Goal: Information Seeking & Learning: Learn about a topic

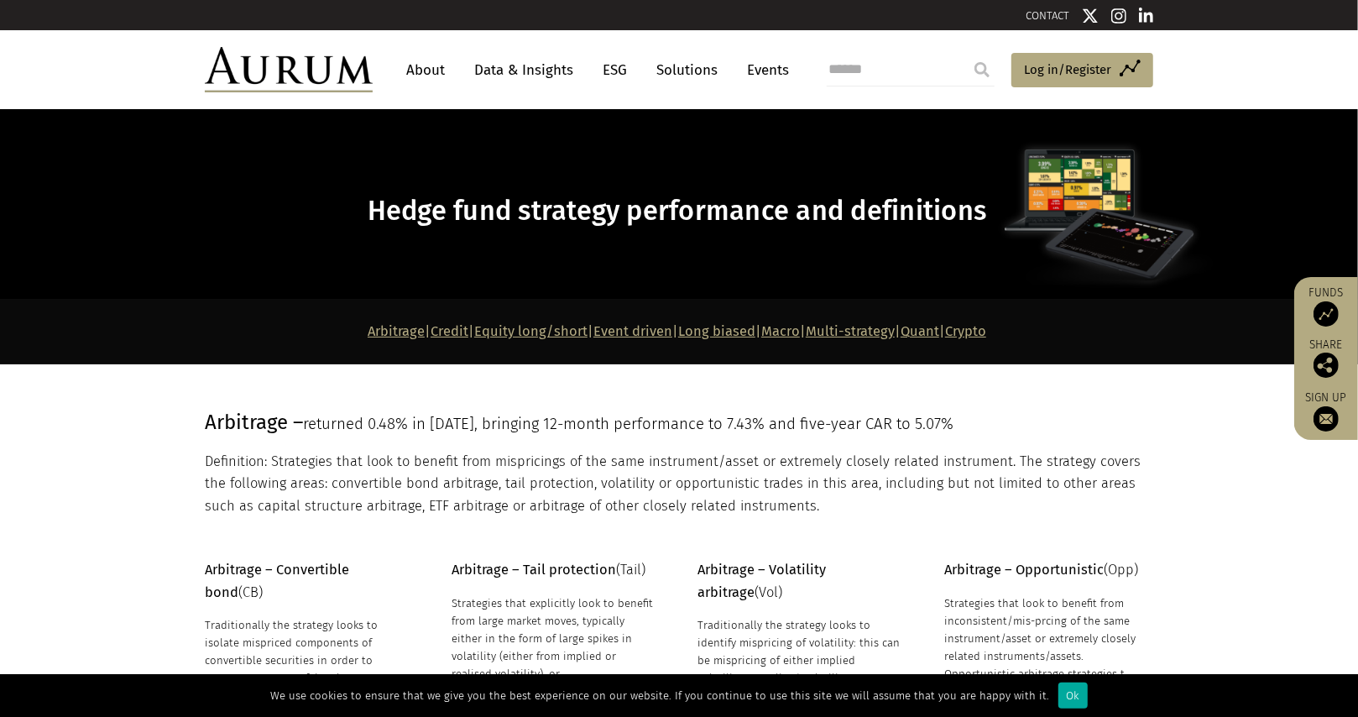
click at [515, 74] on link "Data & Insights" at bounding box center [524, 70] width 116 height 31
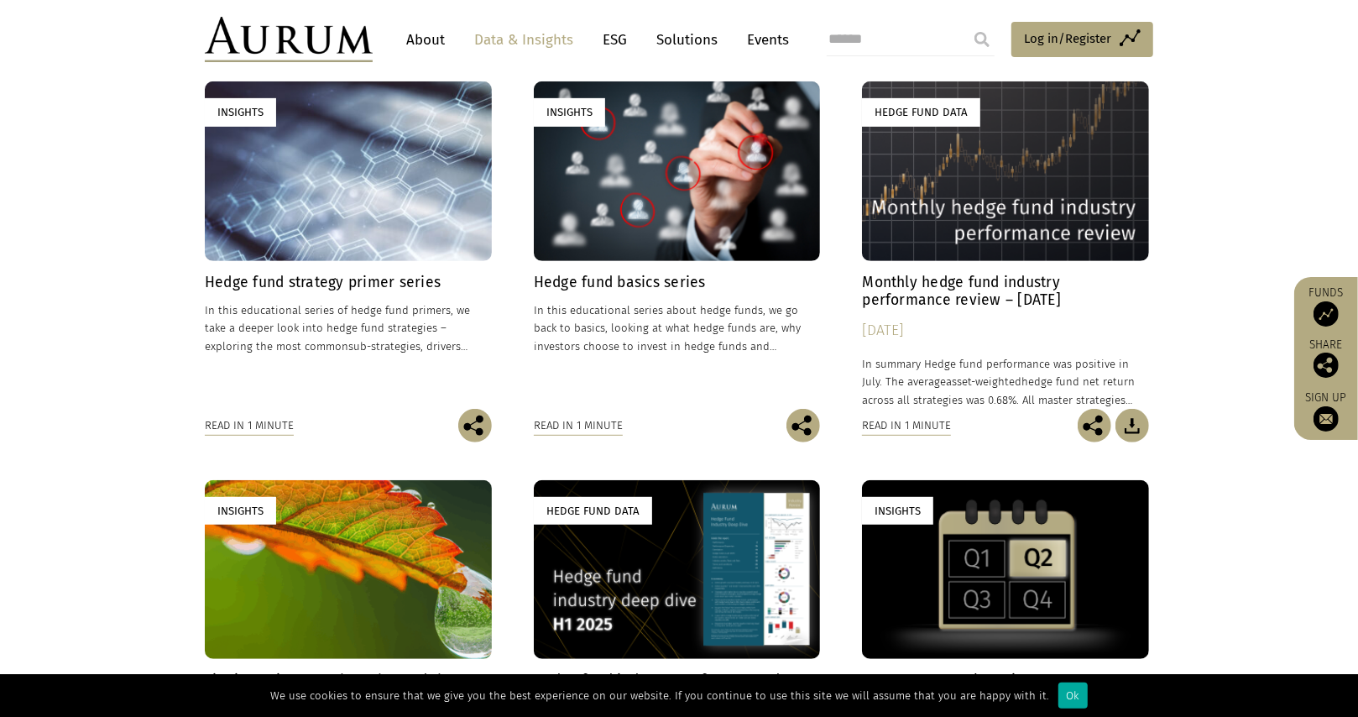
scroll to position [467, 0]
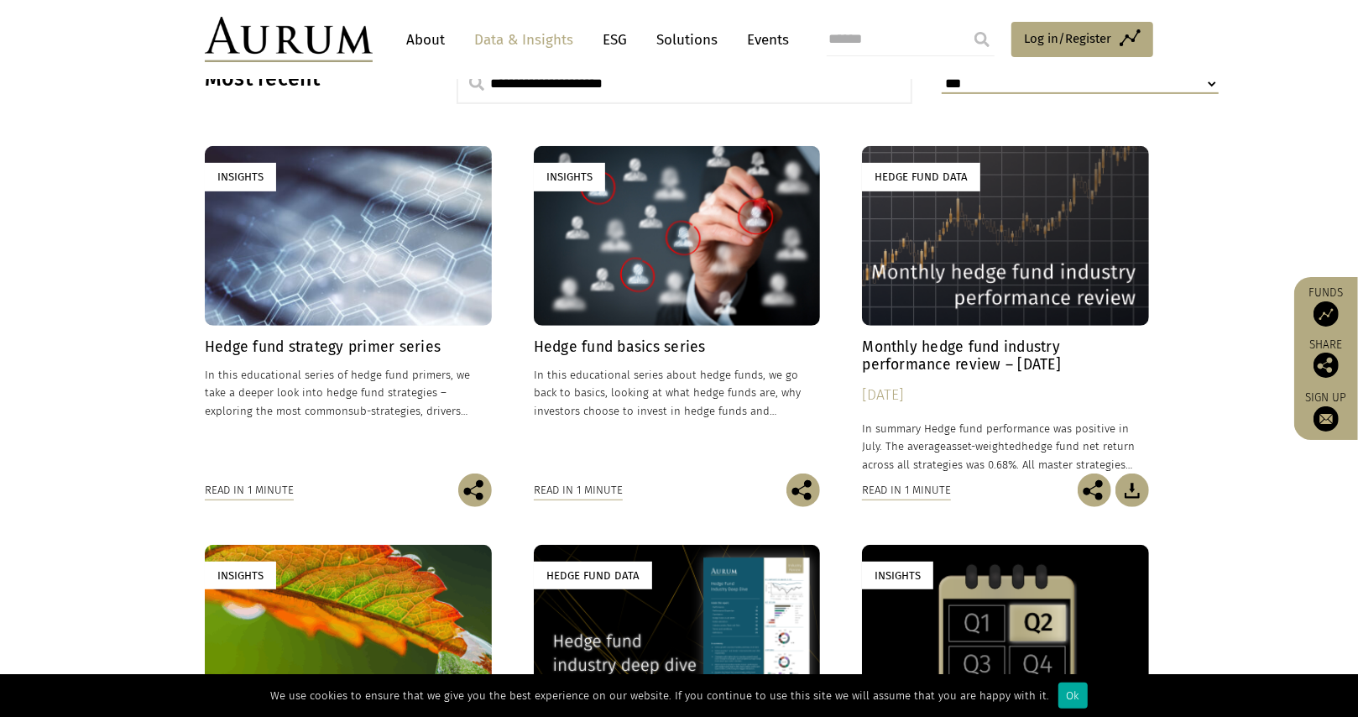
click at [954, 349] on h4 "Monthly hedge fund industry performance review – [DATE]" at bounding box center [1005, 355] width 287 height 35
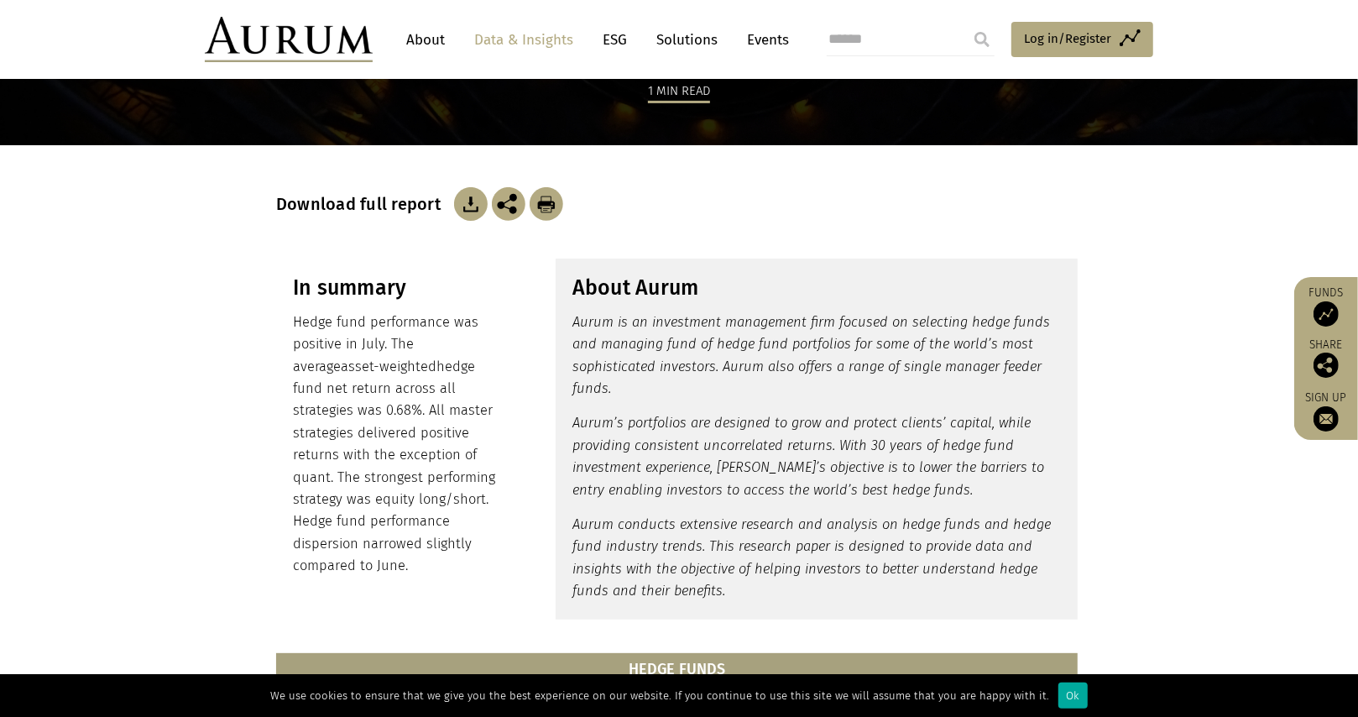
scroll to position [125, 0]
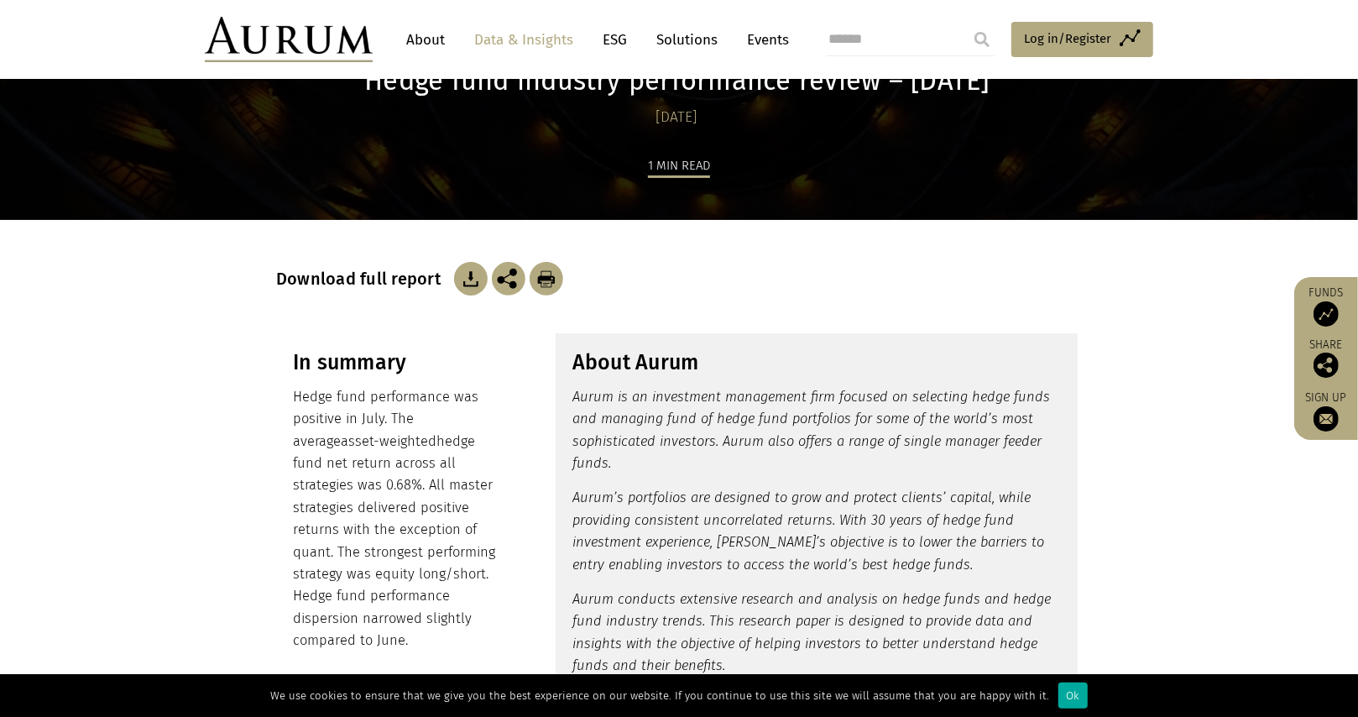
click at [515, 44] on link "Data & Insights" at bounding box center [524, 39] width 116 height 31
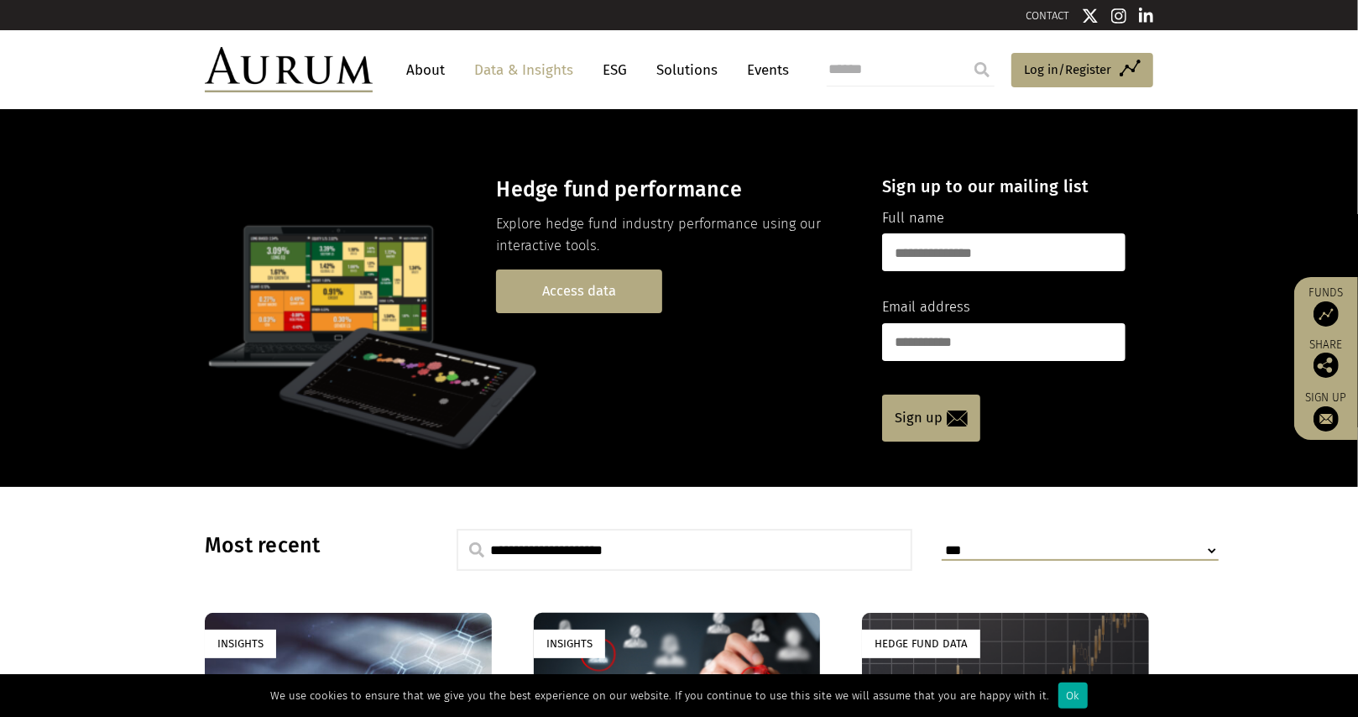
click at [579, 301] on link "Access data" at bounding box center [579, 290] width 166 height 43
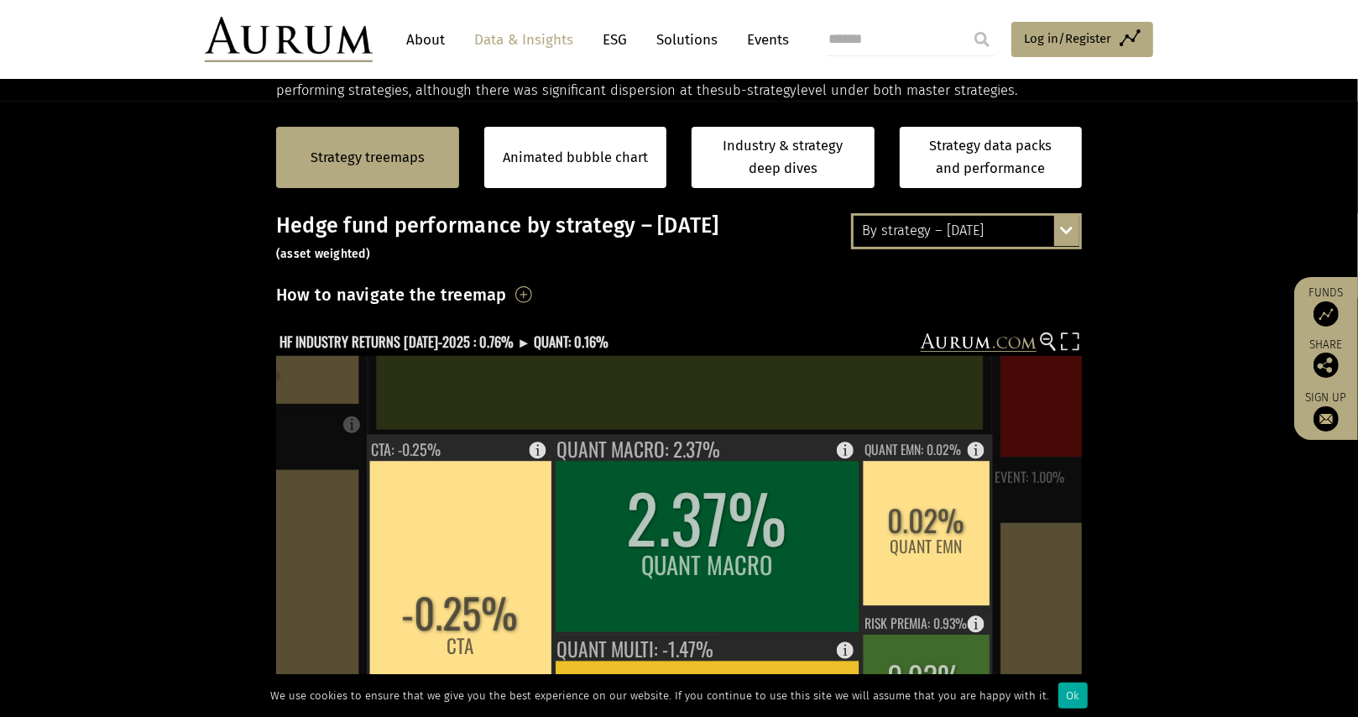
scroll to position [306, 0]
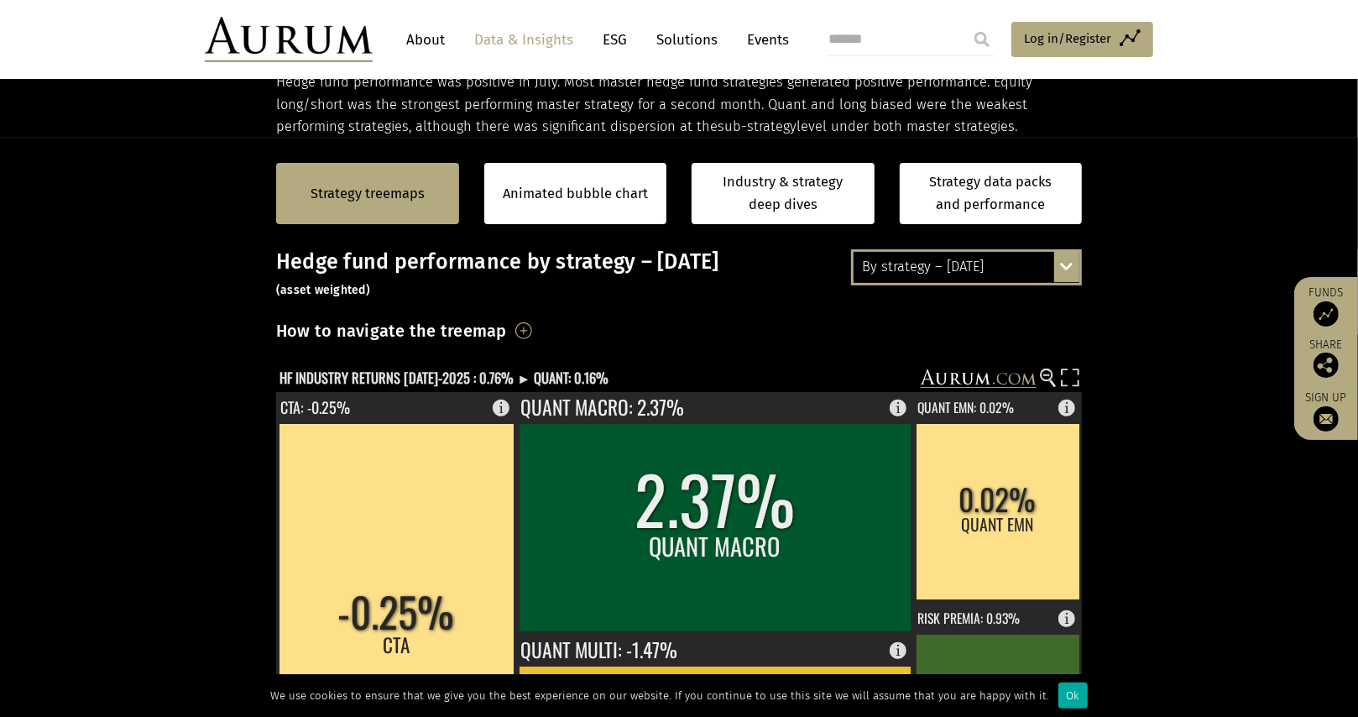
click at [1044, 265] on div "By strategy – [DATE]" at bounding box center [967, 267] width 226 height 30
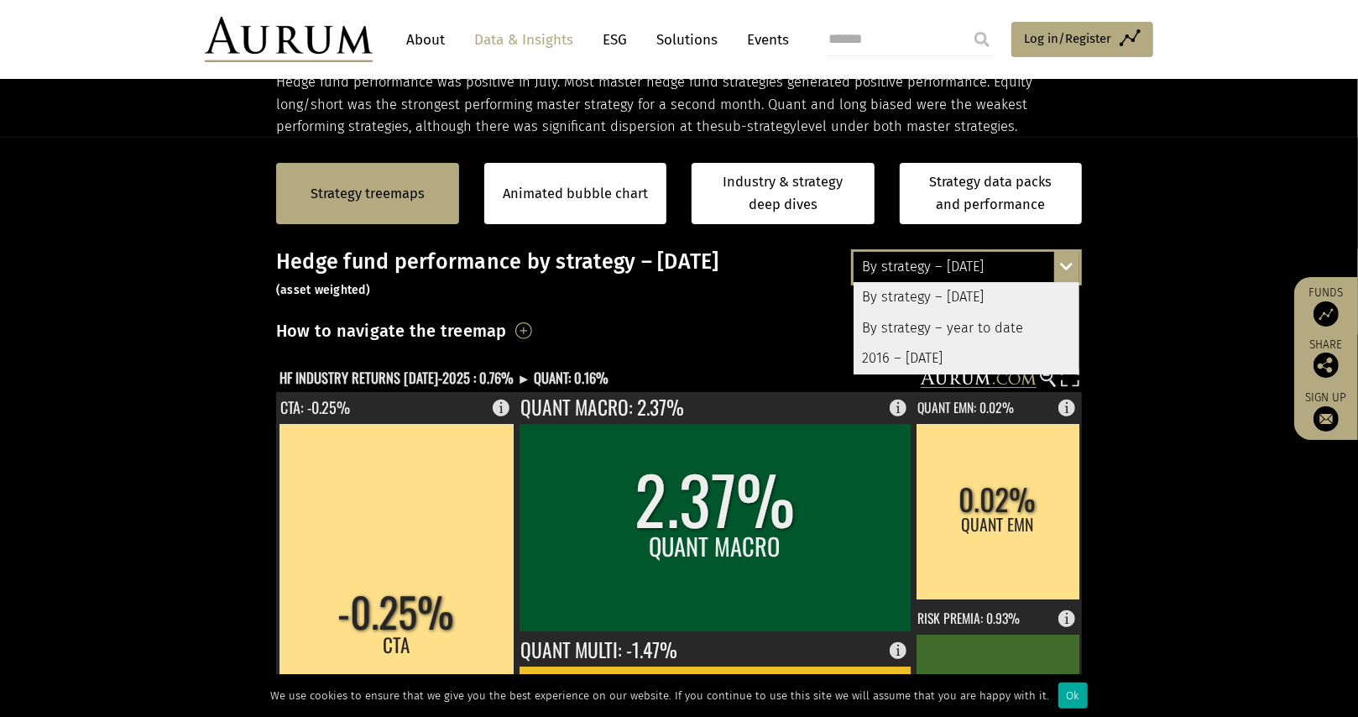
click at [921, 355] on div "2016 – [DATE]" at bounding box center [967, 358] width 226 height 30
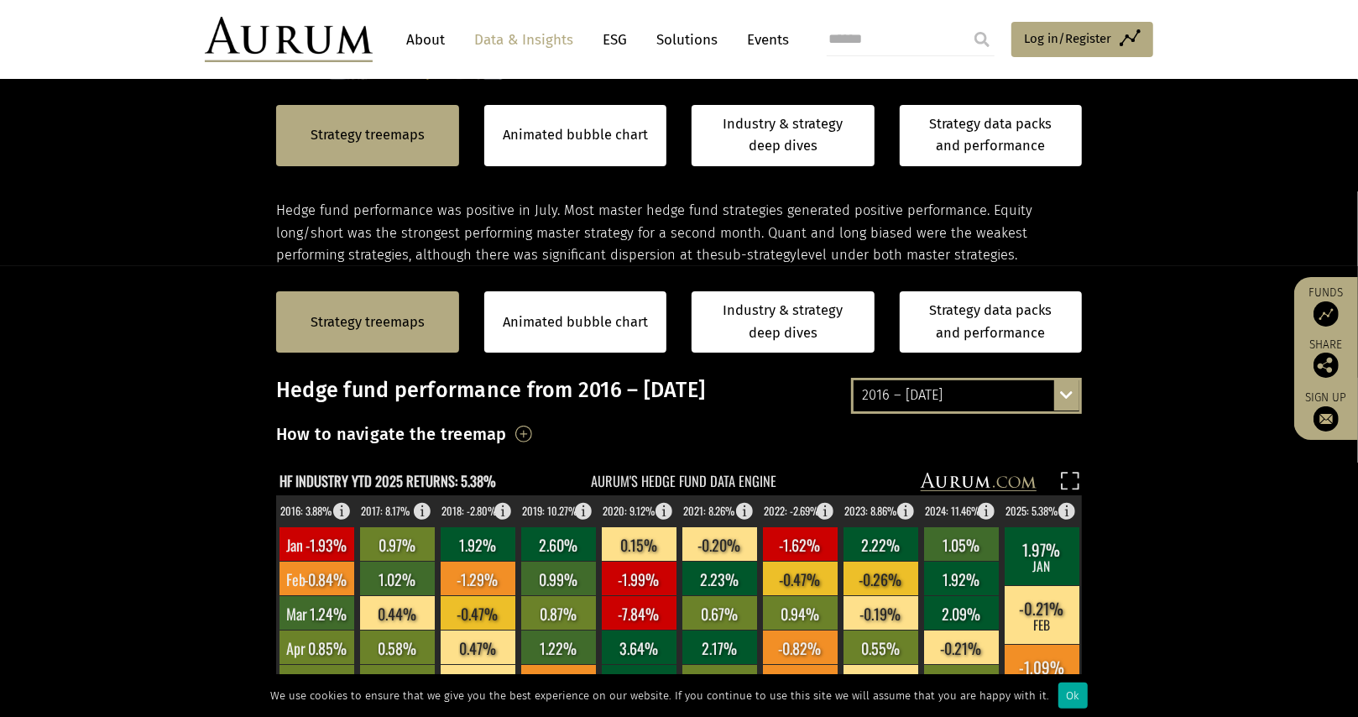
scroll to position [86, 0]
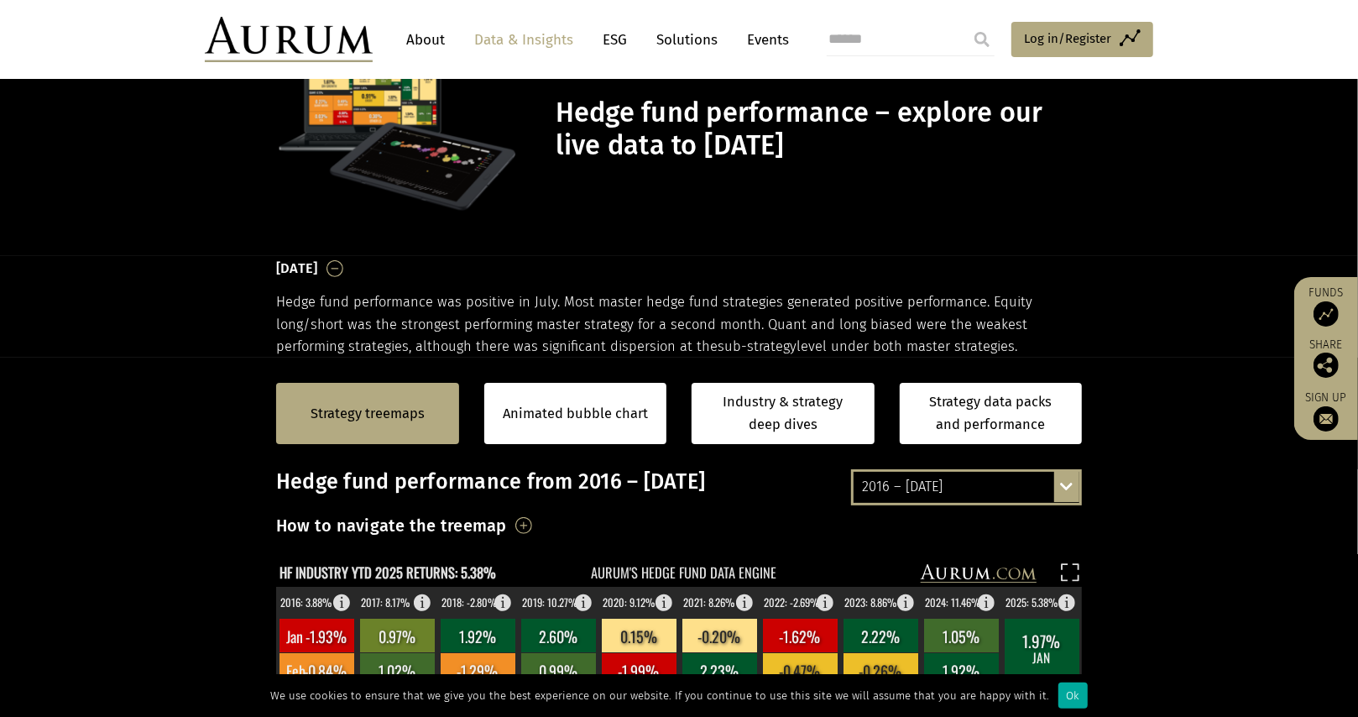
click at [507, 525] on h3 "How to navigate the treemap" at bounding box center [391, 525] width 231 height 29
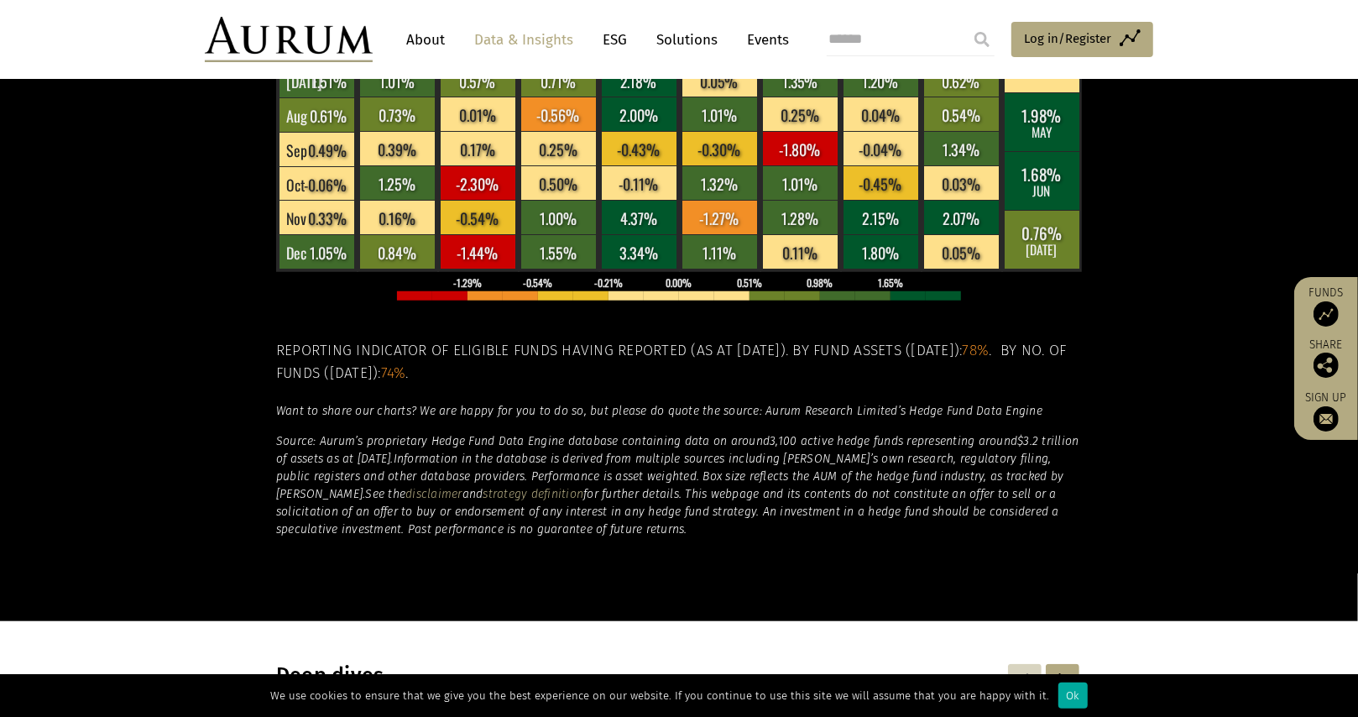
scroll to position [0, 0]
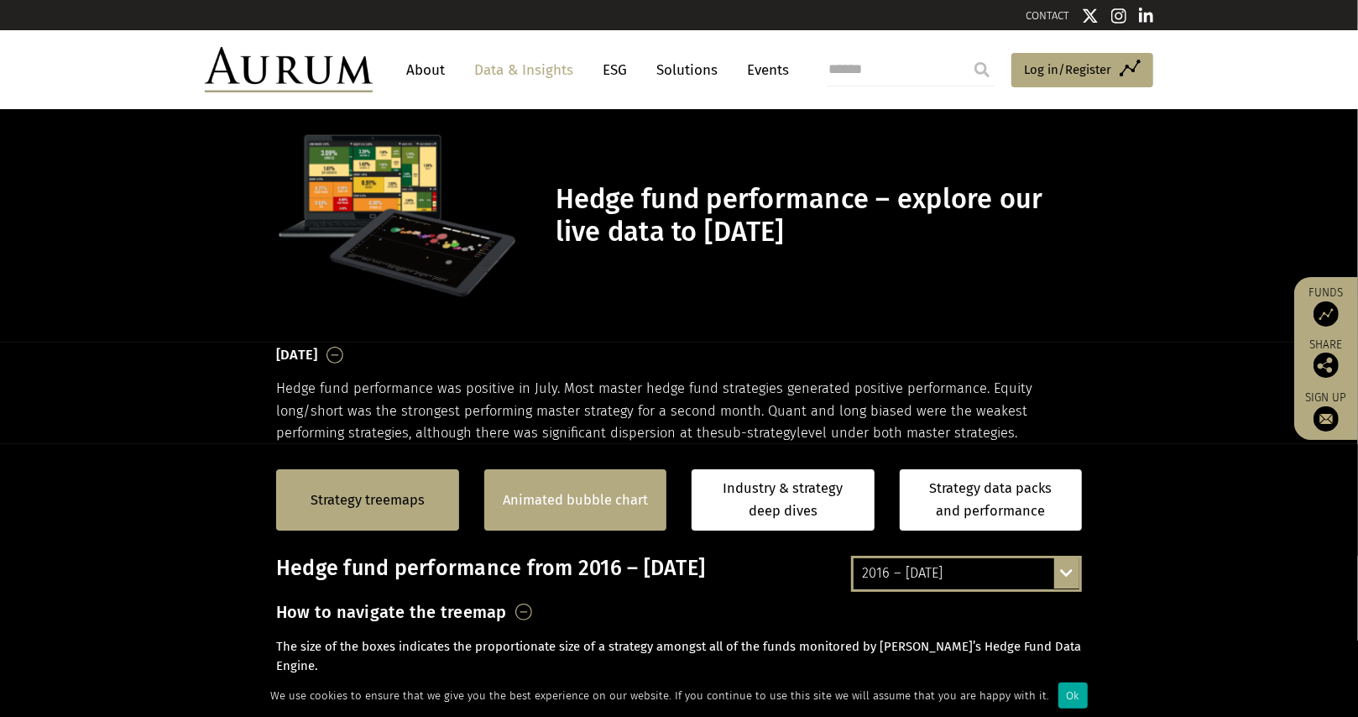
click at [633, 521] on div "Animated bubble chart" at bounding box center [575, 499] width 183 height 61
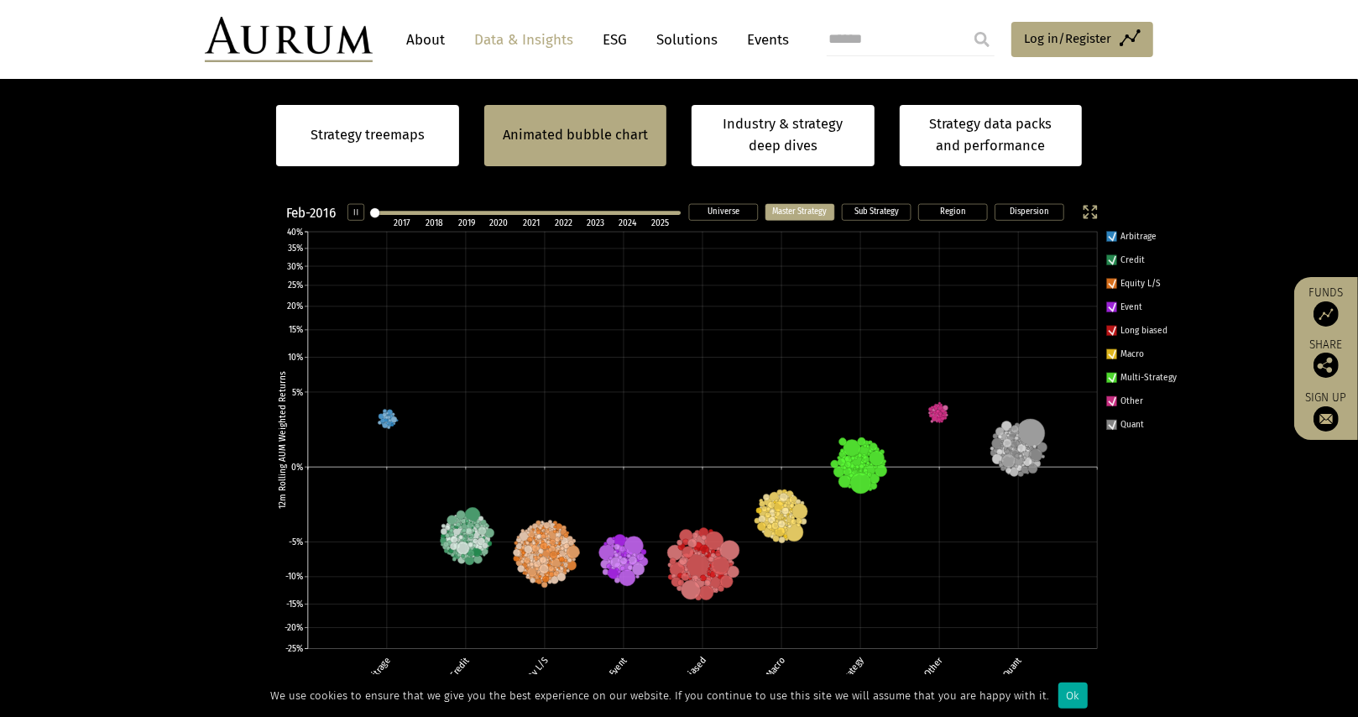
scroll to position [500, 0]
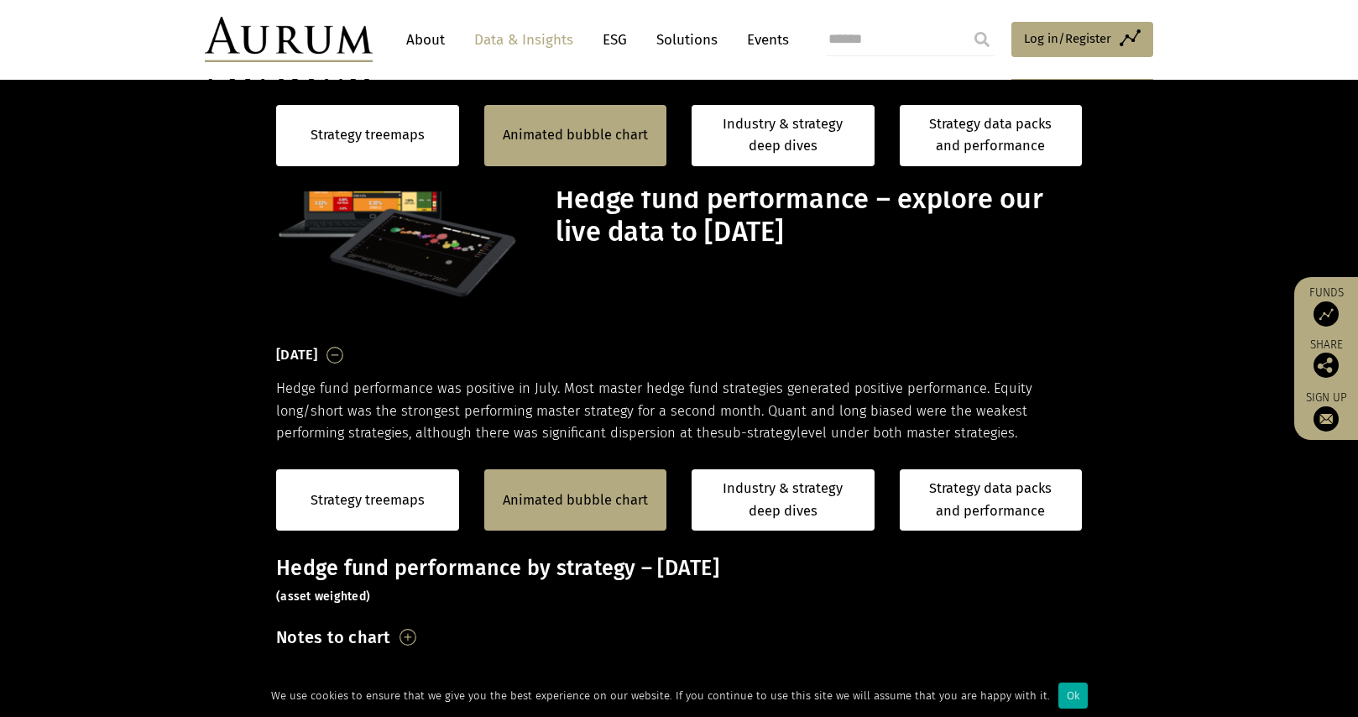
scroll to position [475, 0]
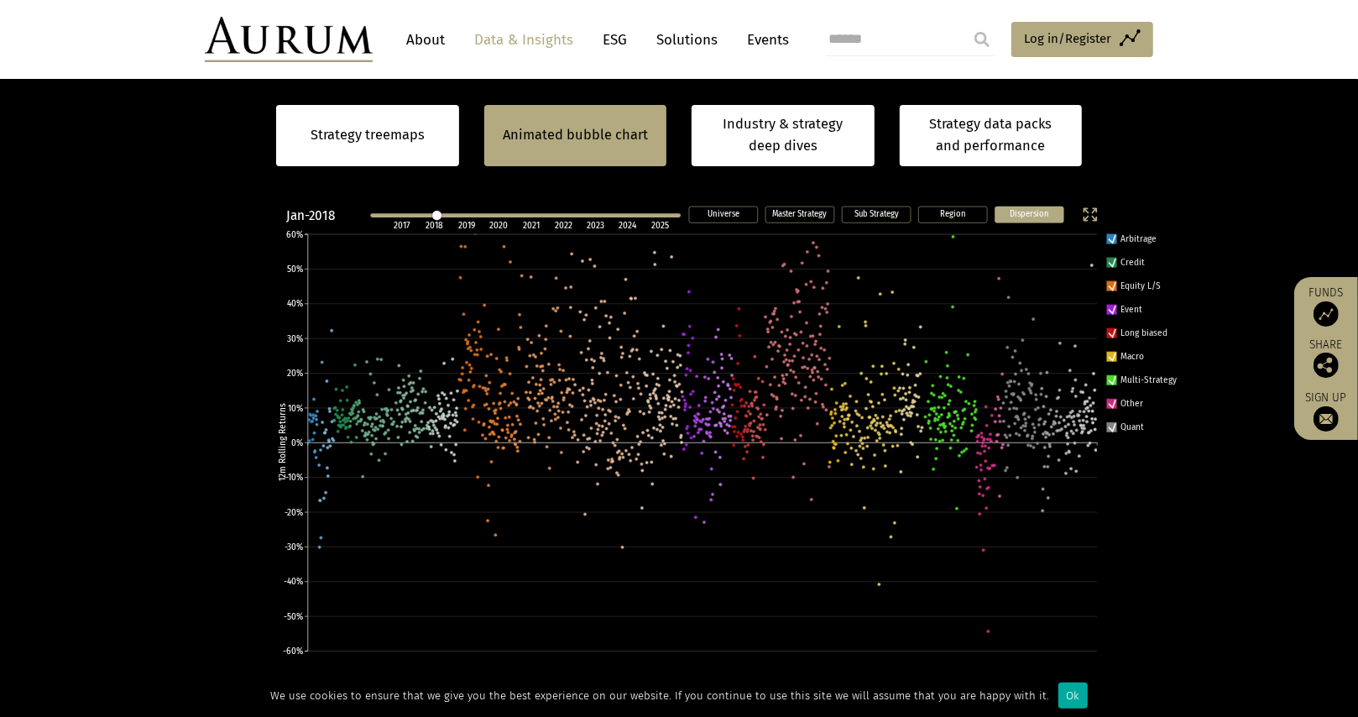
click at [666, 215] on line at bounding box center [526, 215] width 306 height 0
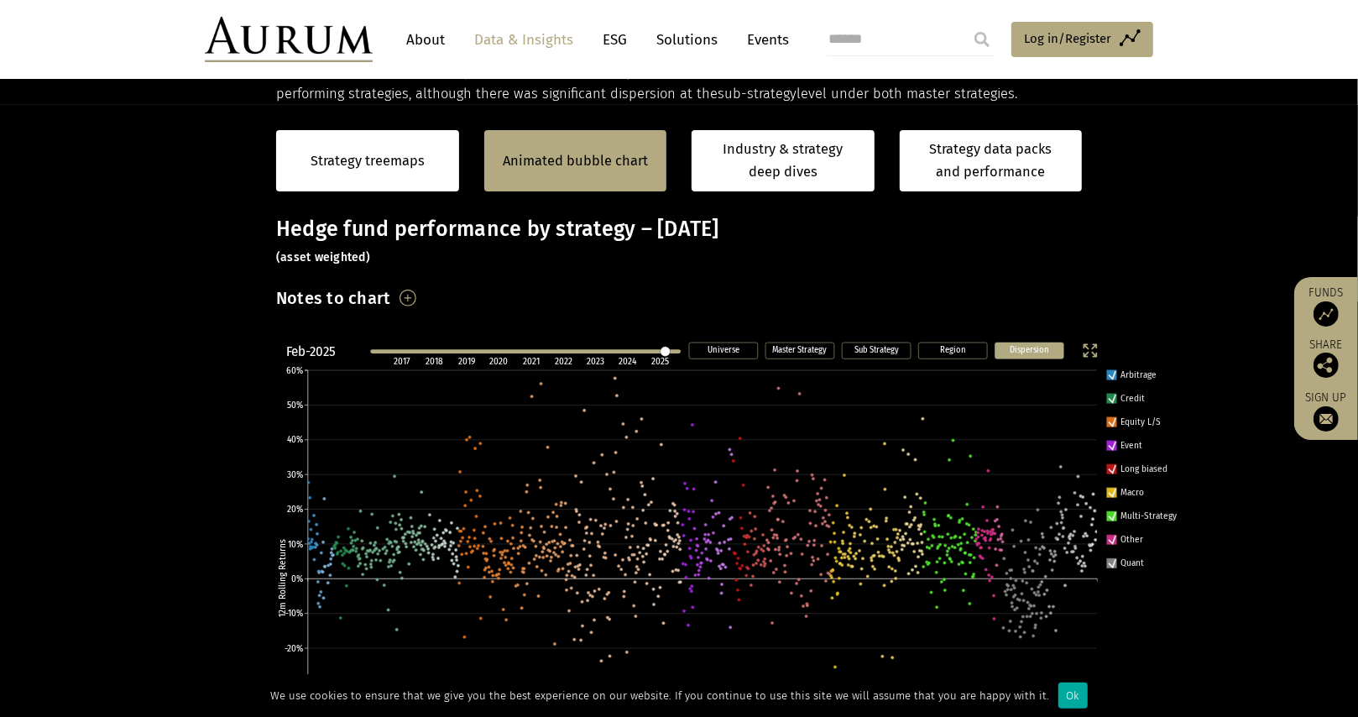
scroll to position [334, 0]
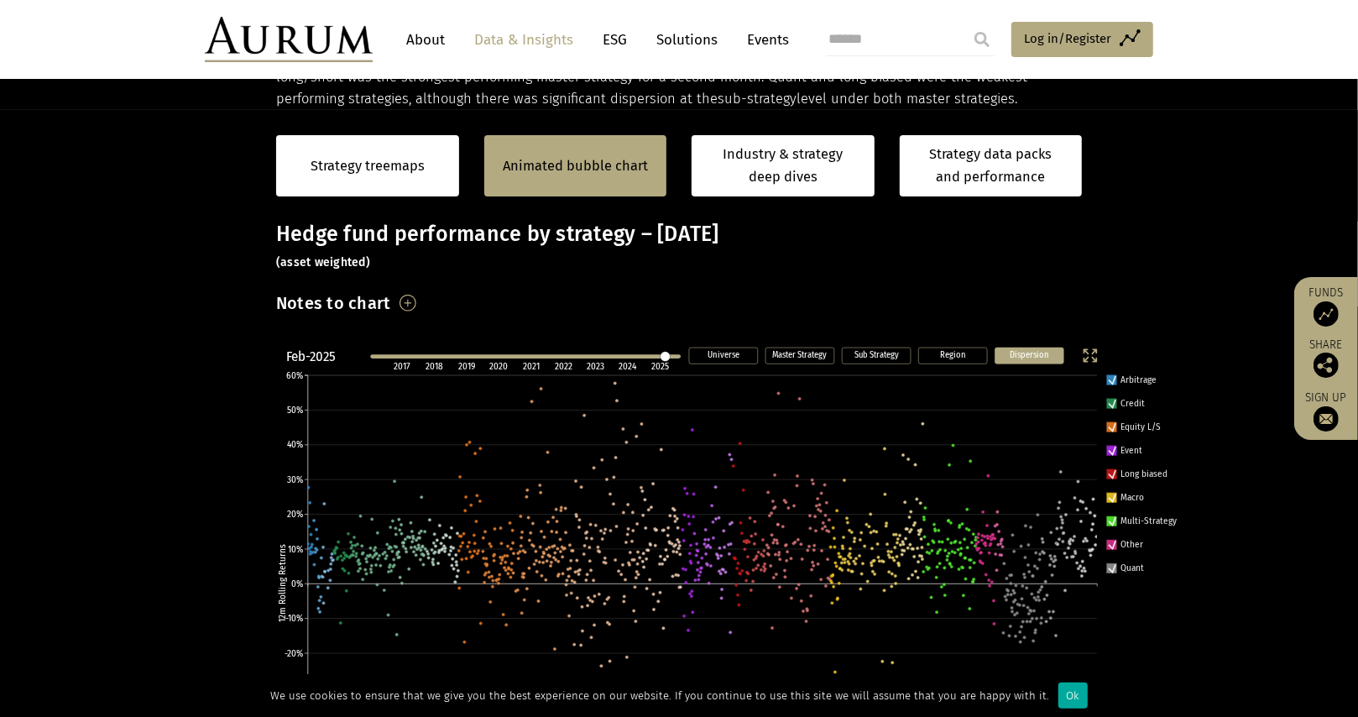
click at [629, 356] on line at bounding box center [526, 356] width 306 height 0
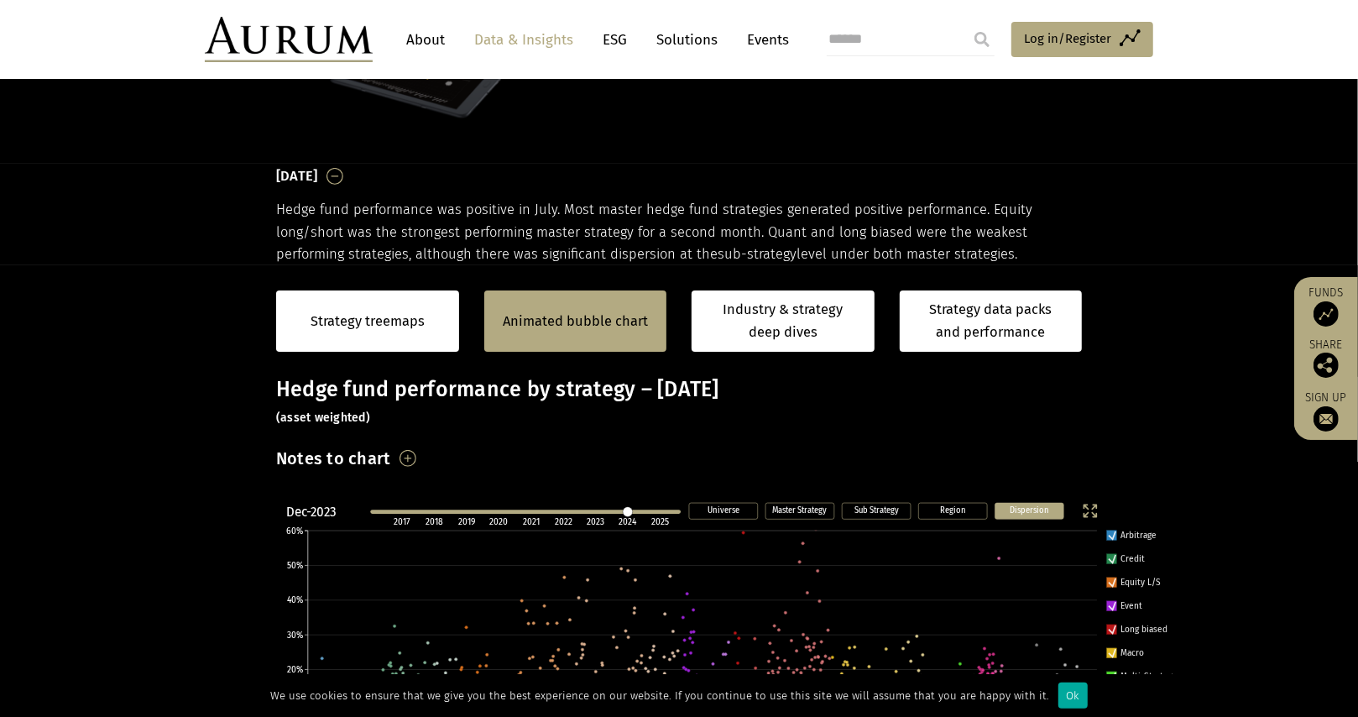
scroll to position [178, 0]
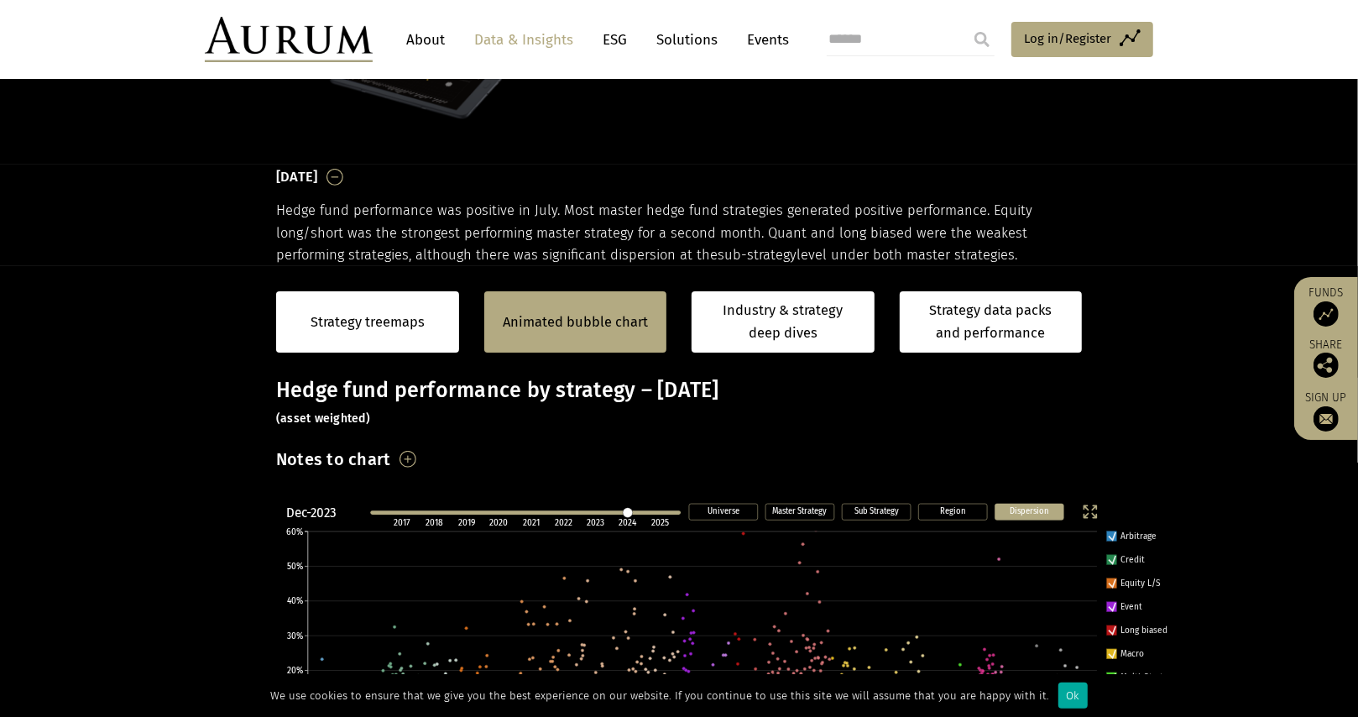
click at [391, 460] on h3 "Notes to chart" at bounding box center [333, 459] width 115 height 29
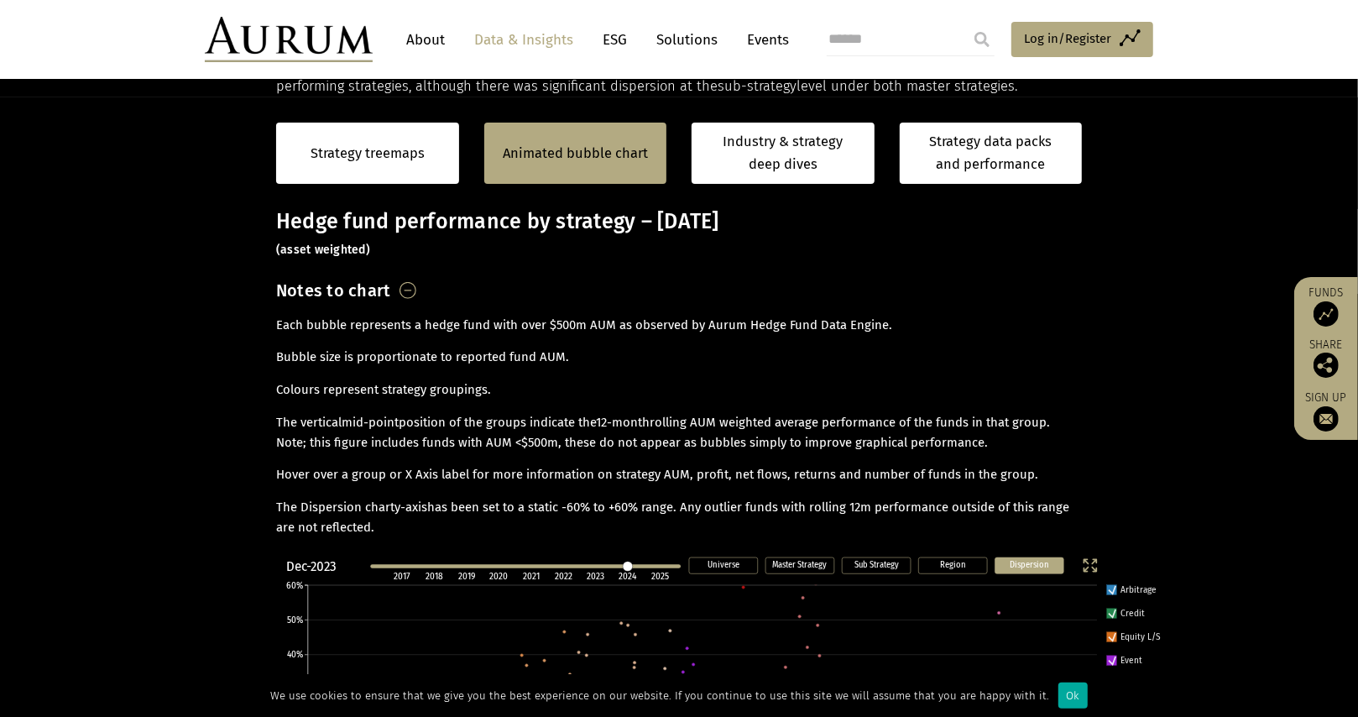
scroll to position [348, 0]
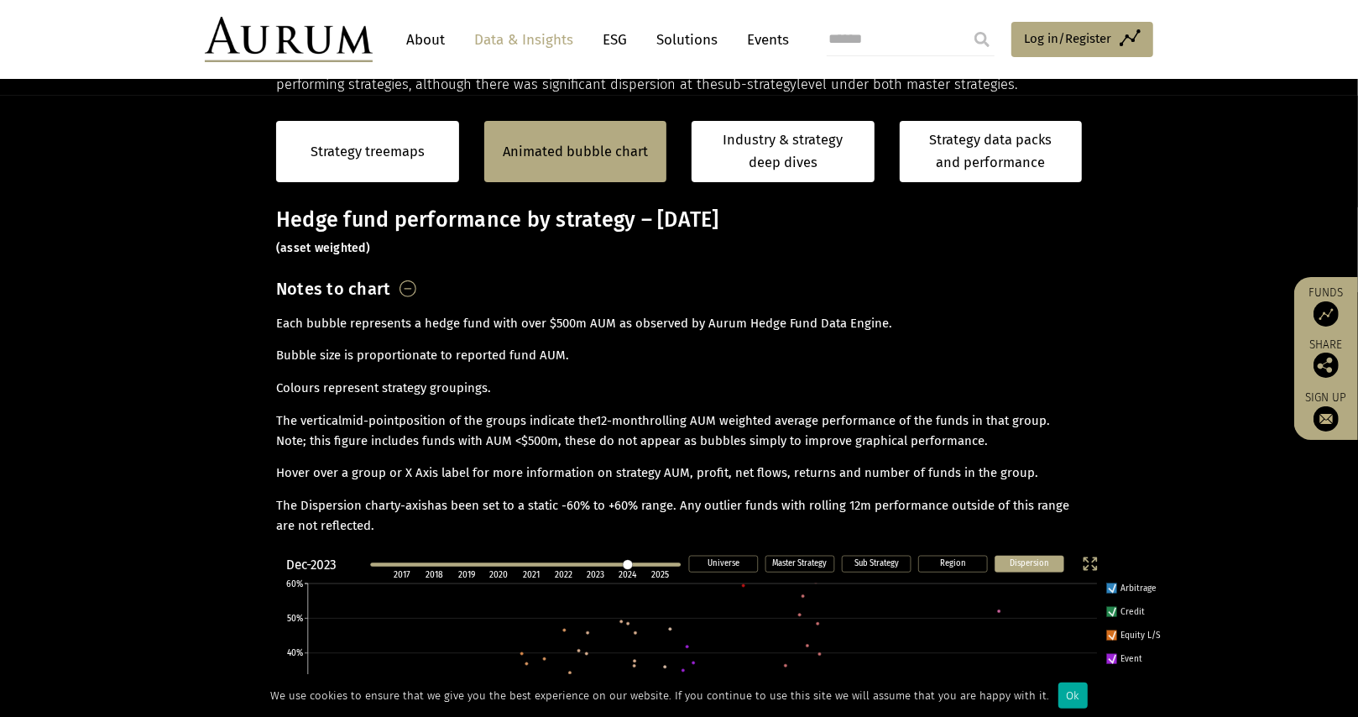
click at [391, 292] on h3 "Notes to chart" at bounding box center [333, 288] width 115 height 29
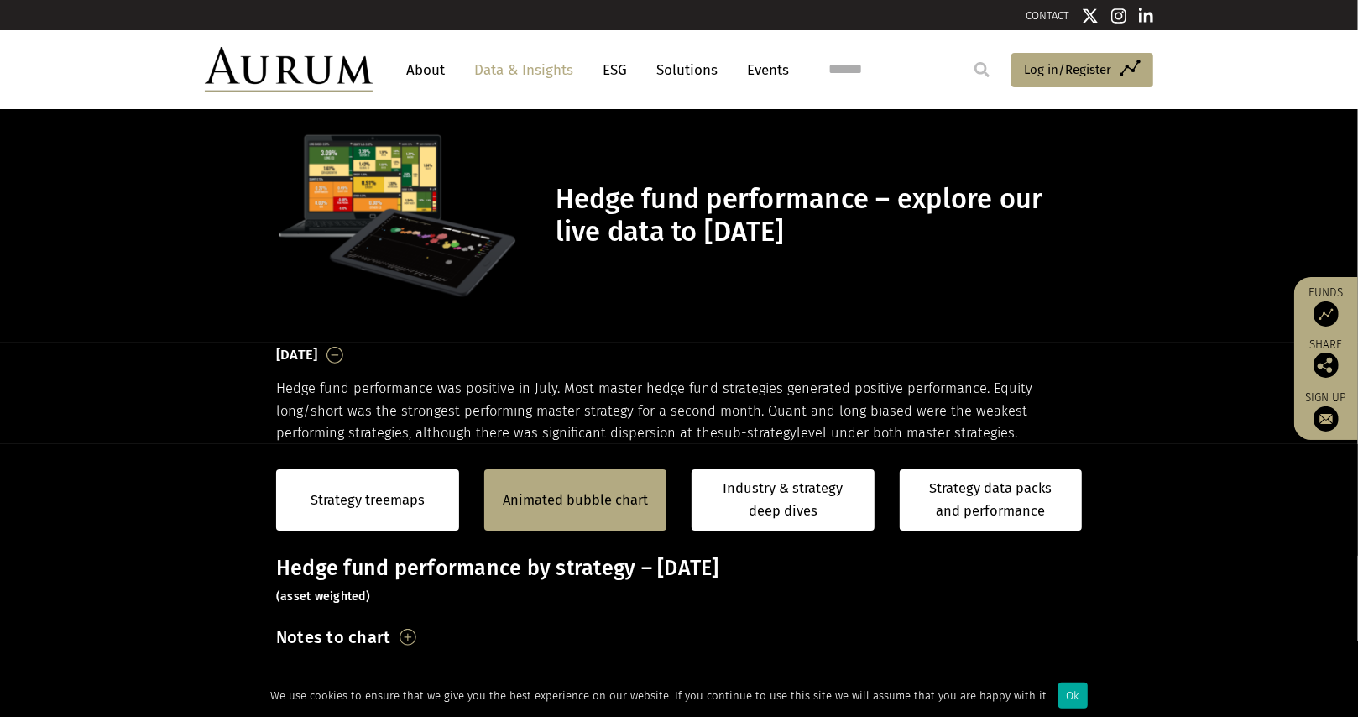
scroll to position [0, 0]
click at [695, 67] on link "Solutions" at bounding box center [687, 70] width 78 height 31
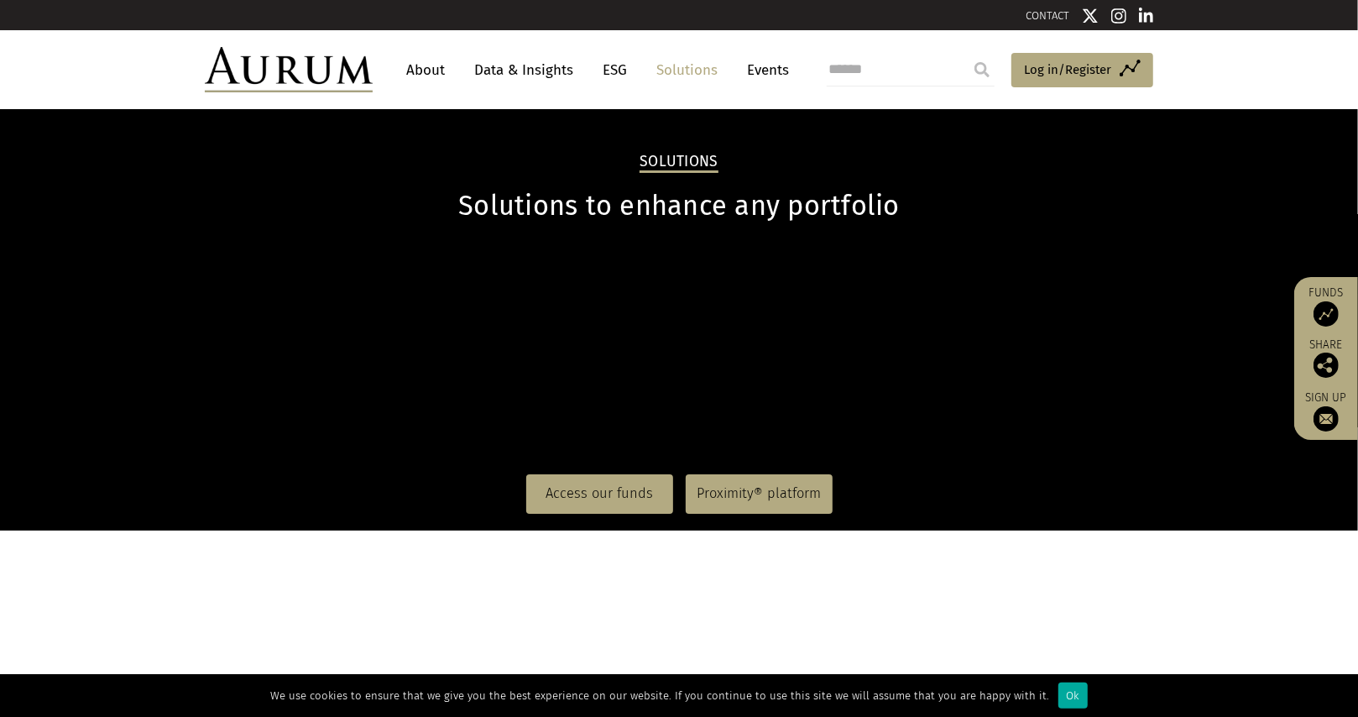
click at [521, 66] on link "Data & Insights" at bounding box center [524, 70] width 116 height 31
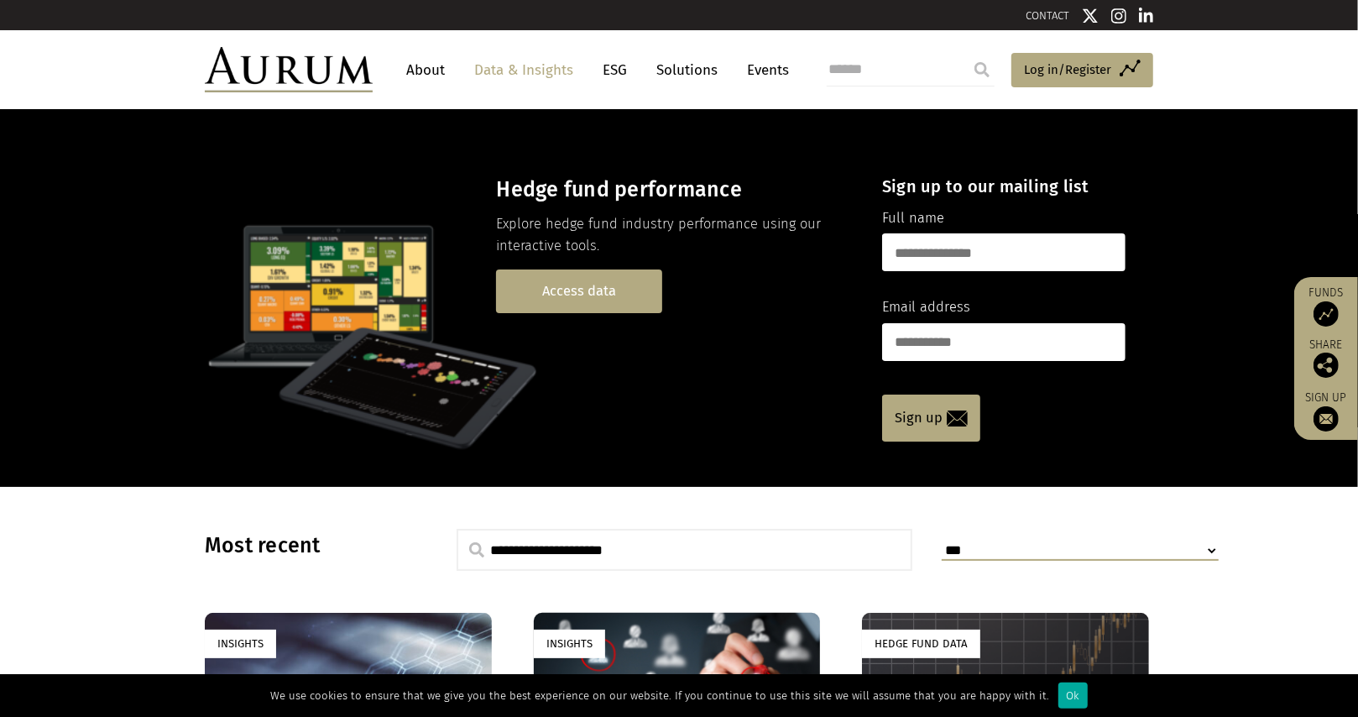
click at [609, 305] on link "Access data" at bounding box center [579, 290] width 166 height 43
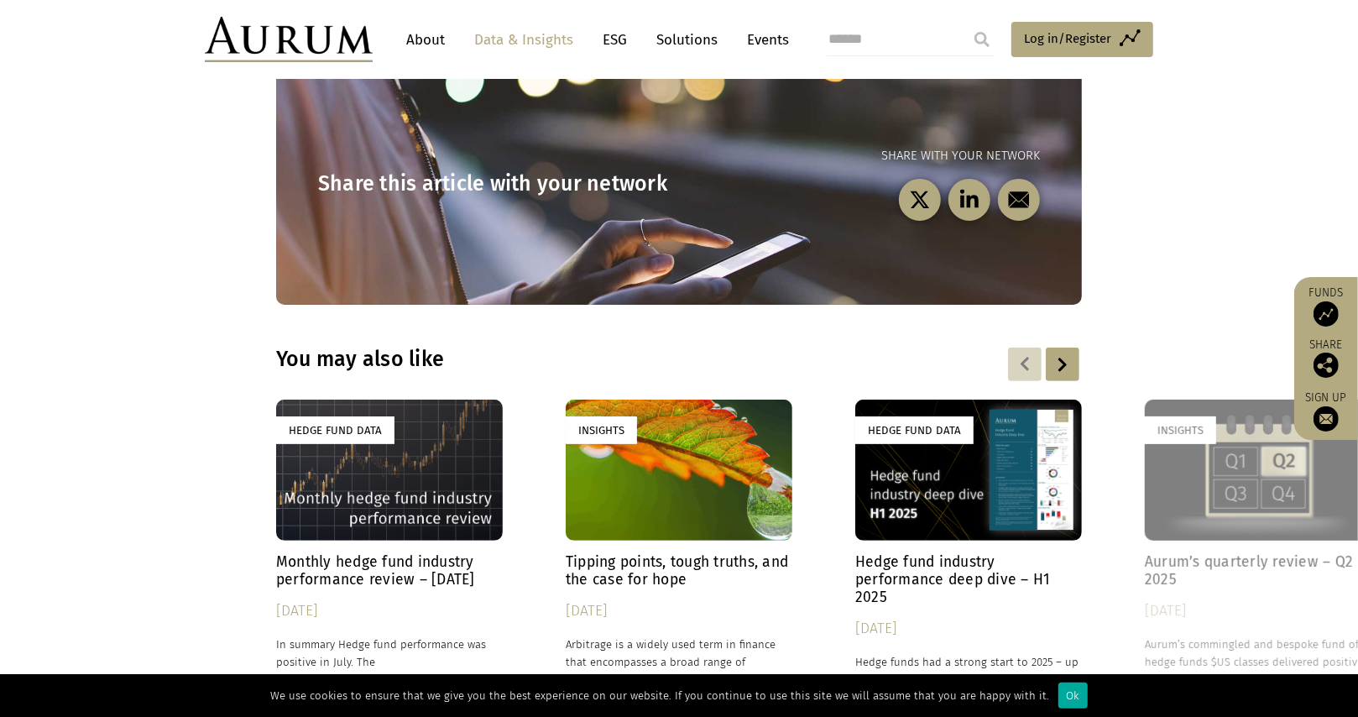
scroll to position [5016, 0]
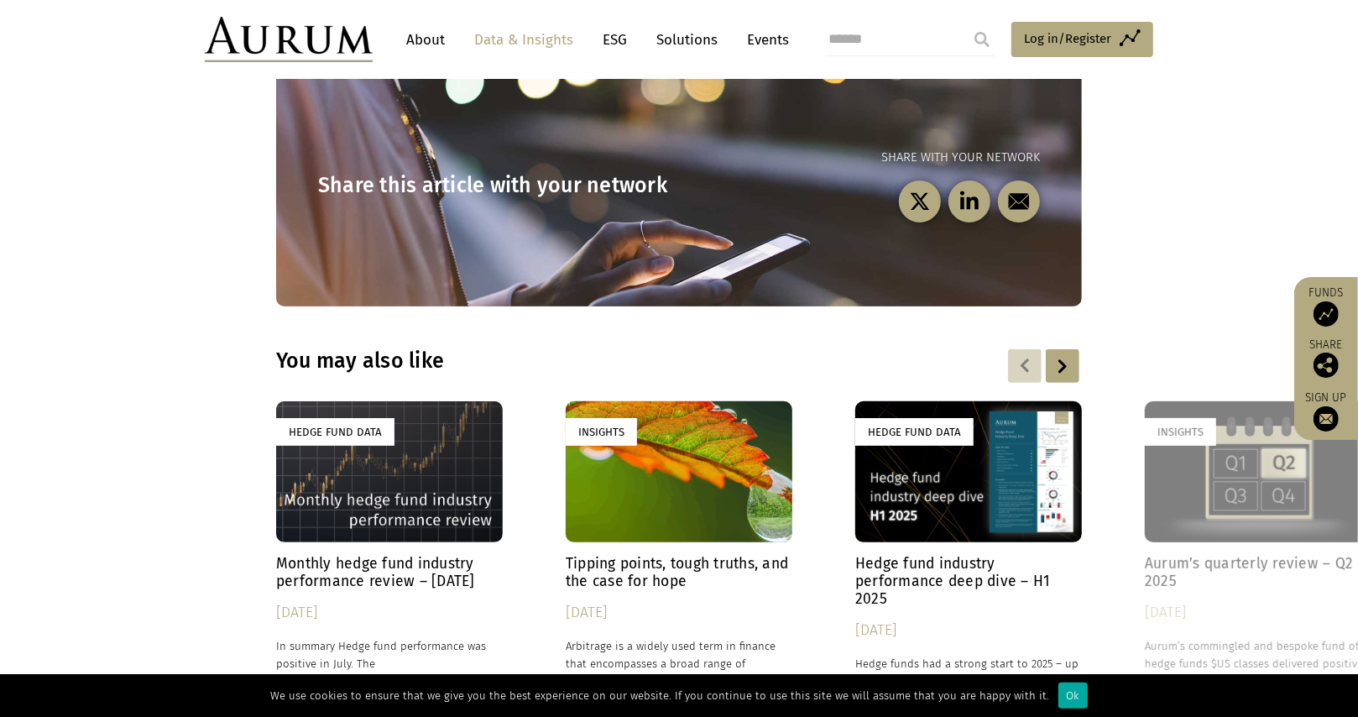
click at [974, 555] on h4 "Hedge fund industry performance deep dive – H1 2025" at bounding box center [968, 581] width 227 height 53
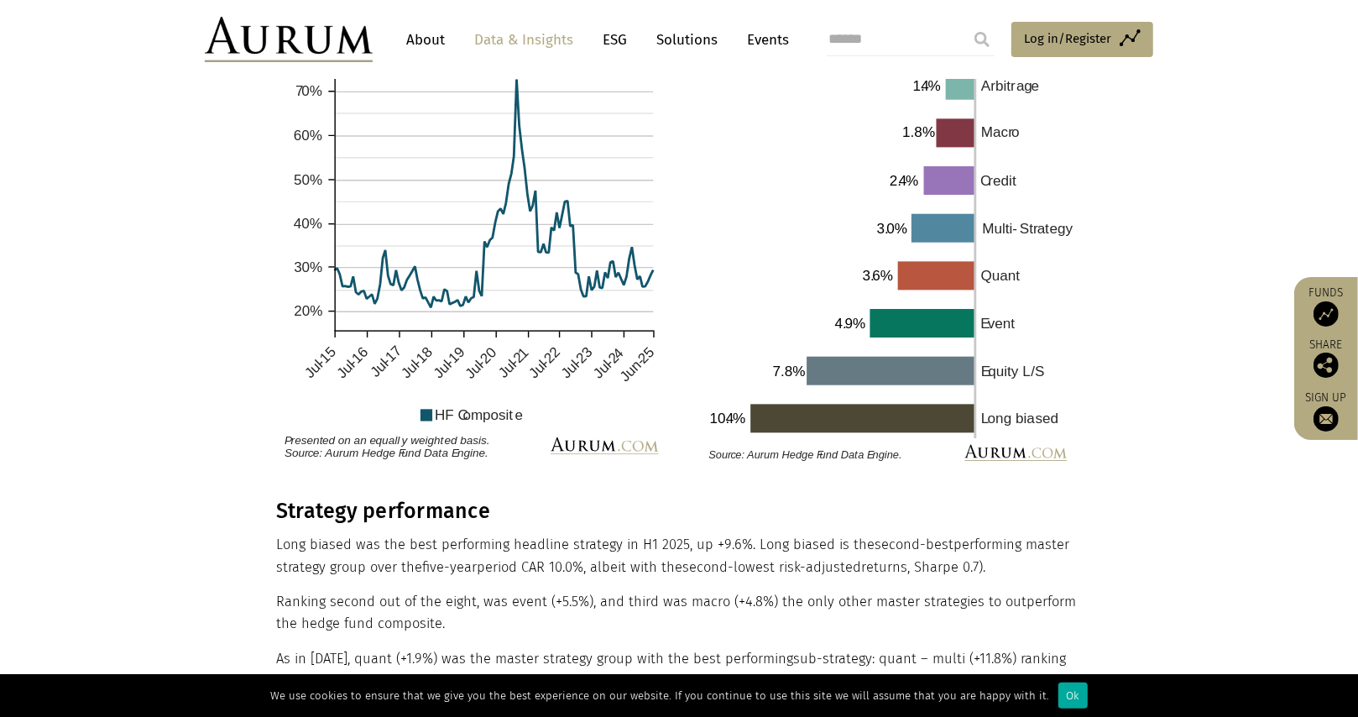
scroll to position [2686, 0]
